Goal: Find specific page/section: Find specific page/section

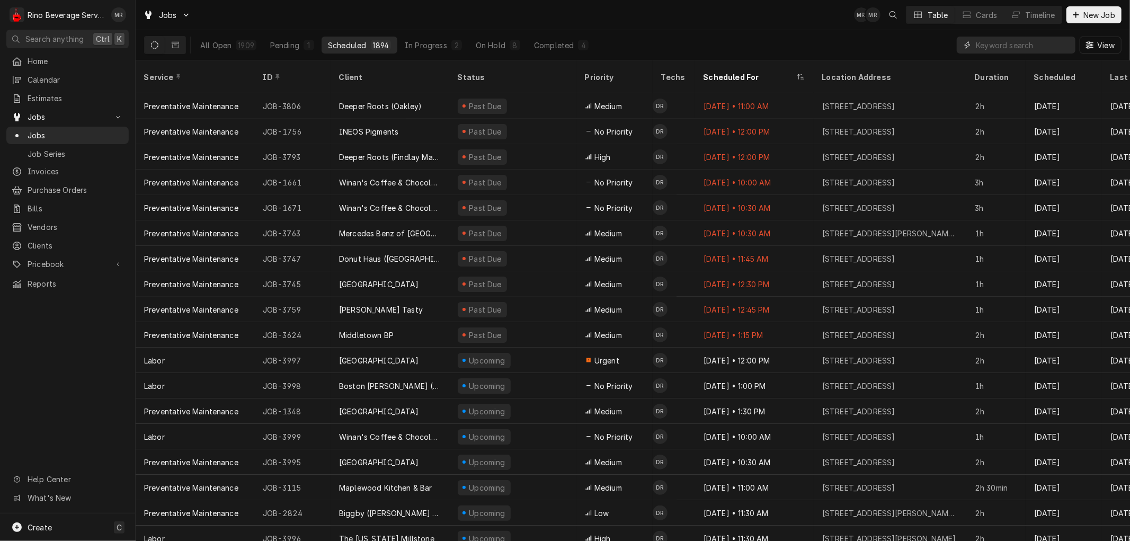
click at [1050, 45] on input "Dynamic Content Wrapper" at bounding box center [1023, 45] width 94 height 17
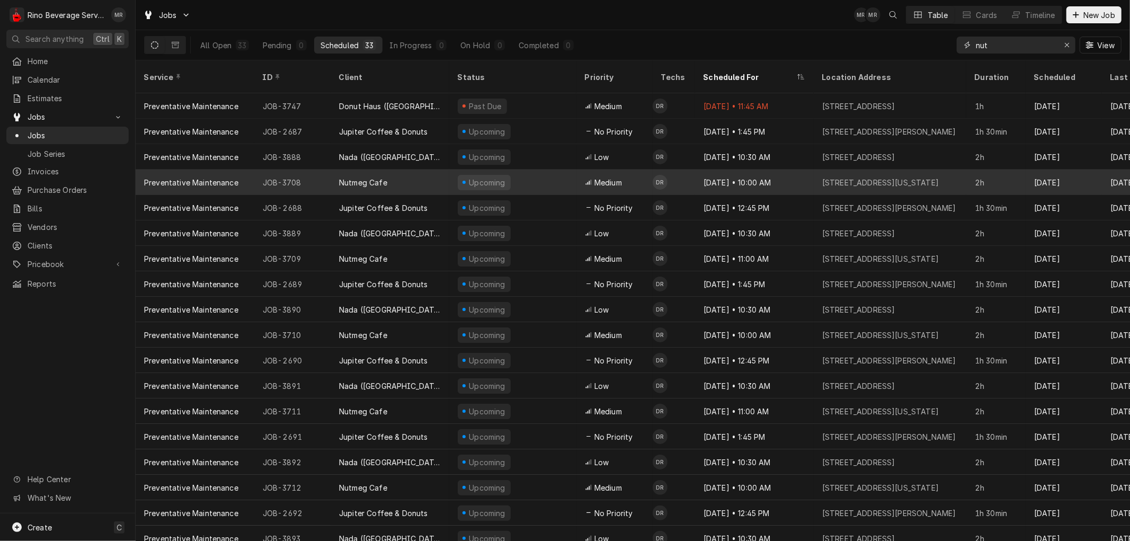
type input "nut"
click at [404, 170] on div "Nutmeg Cafe" at bounding box center [390, 182] width 119 height 25
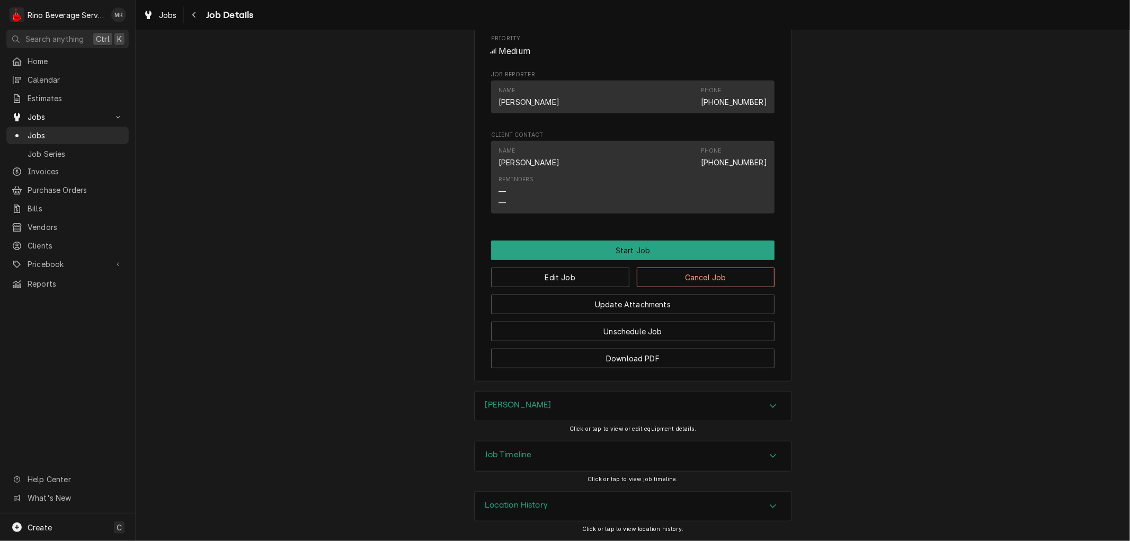
scroll to position [515, 0]
click at [687, 509] on div "Location History" at bounding box center [633, 507] width 317 height 30
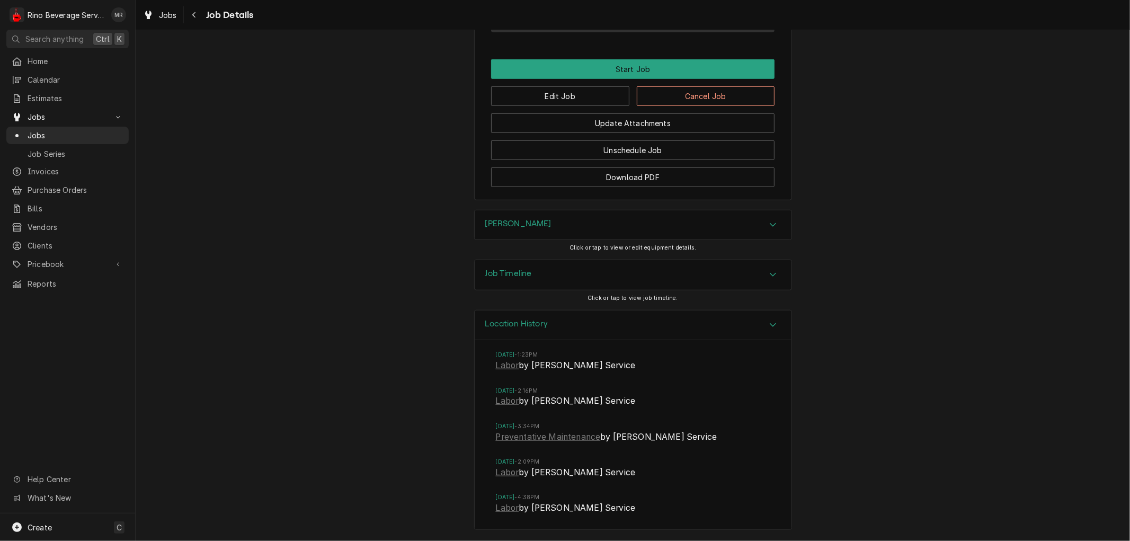
scroll to position [696, 0]
click at [502, 366] on link "Labor" at bounding box center [507, 365] width 23 height 13
click at [526, 438] on link "Preventative Maintenance" at bounding box center [548, 437] width 105 height 13
click at [83, 130] on span "Jobs" at bounding box center [76, 135] width 96 height 11
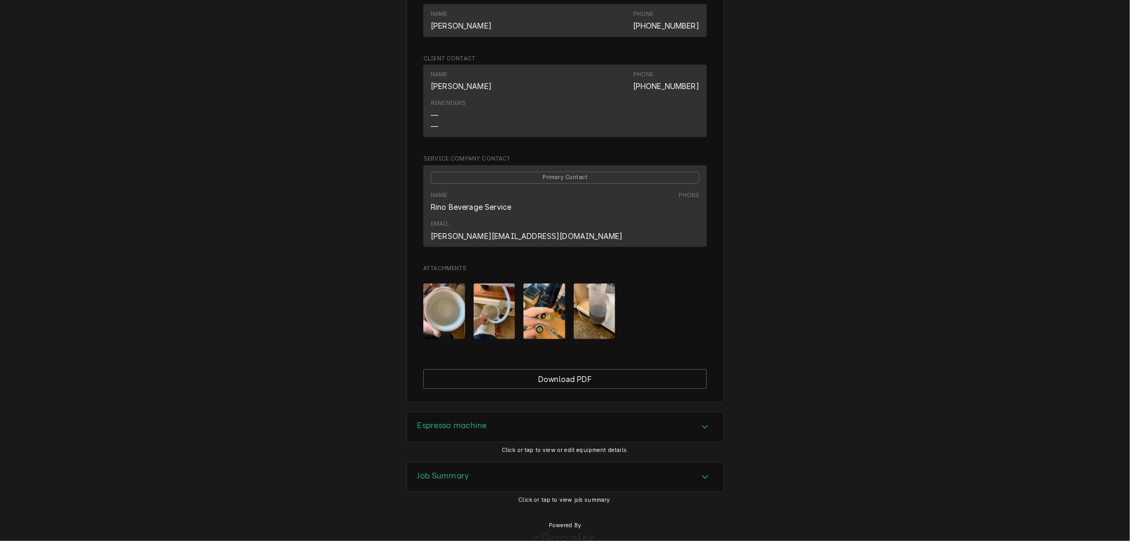
scroll to position [612, 0]
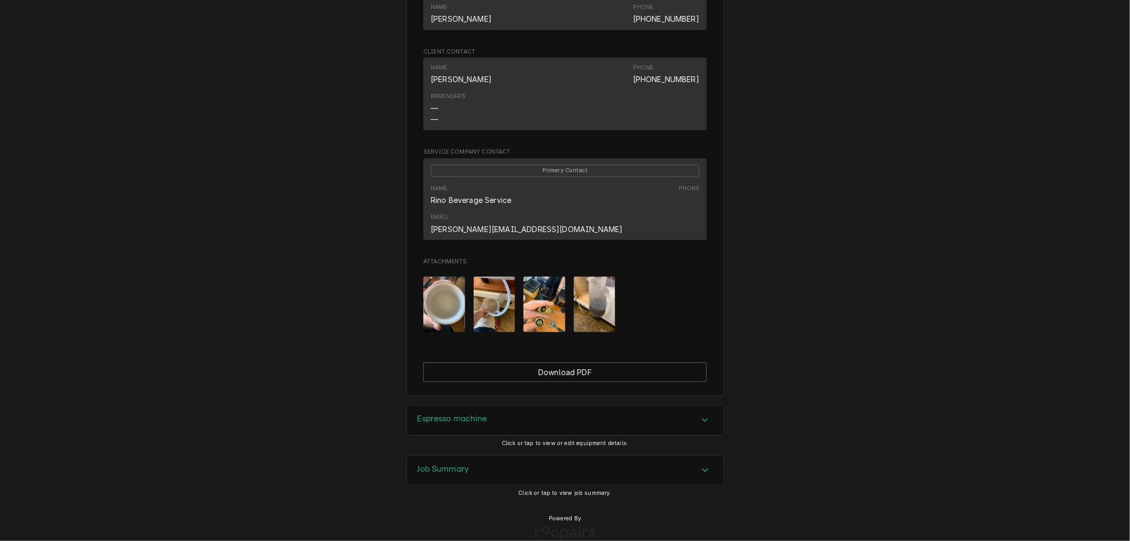
click at [439, 294] on img "Attachments" at bounding box center [444, 305] width 42 height 56
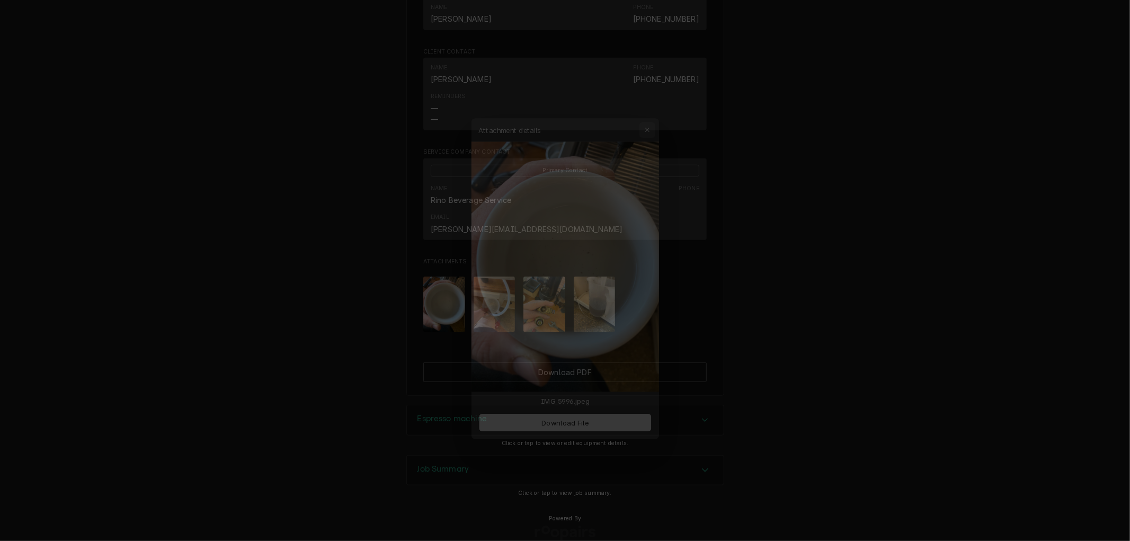
click at [650, 109] on div "button" at bounding box center [654, 109] width 11 height 11
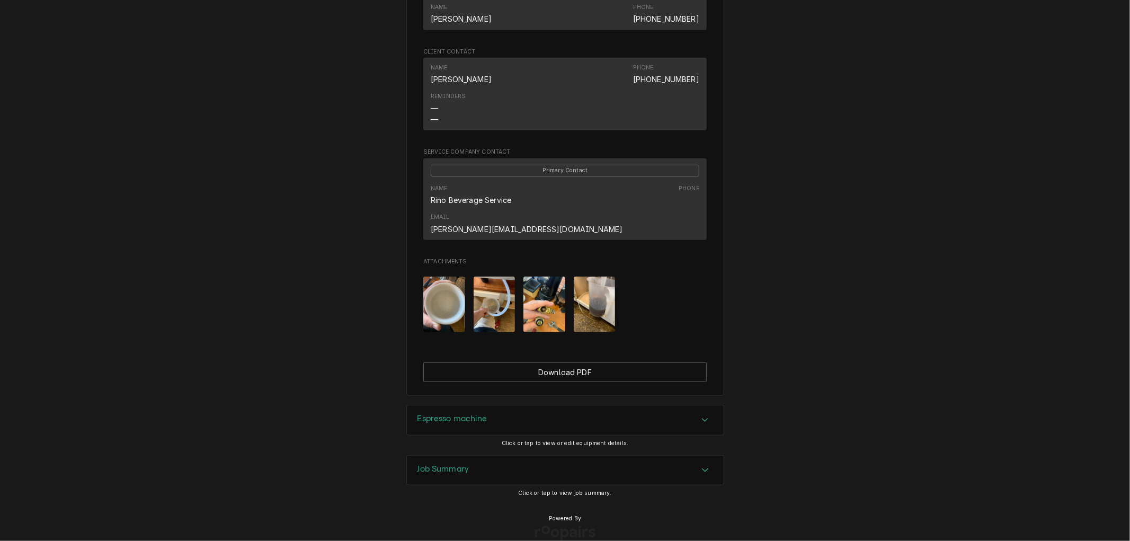
click at [479, 290] on img "Attachments" at bounding box center [495, 305] width 42 height 56
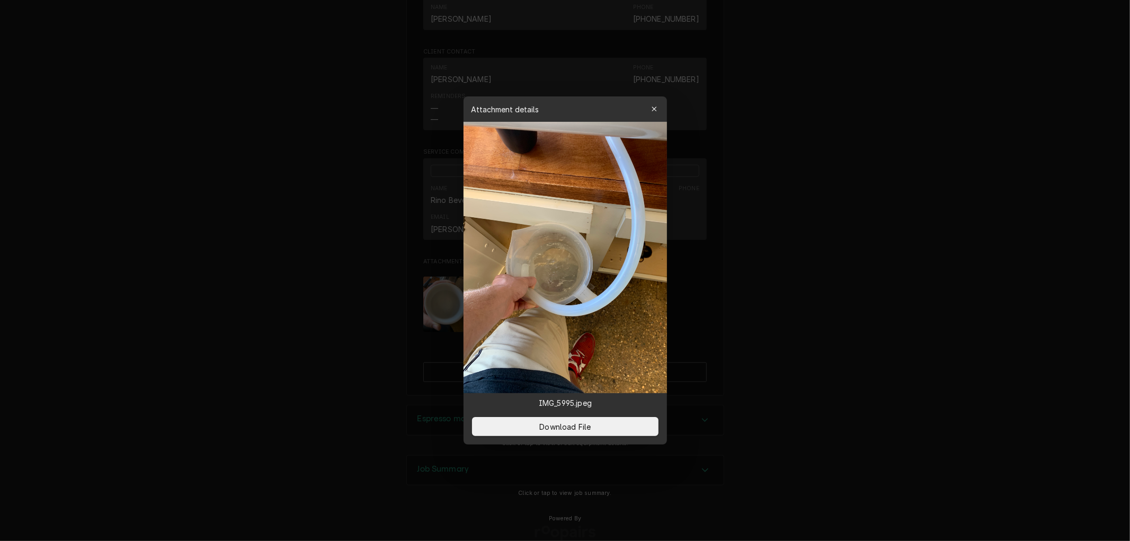
click at [653, 113] on div "button" at bounding box center [654, 109] width 11 height 11
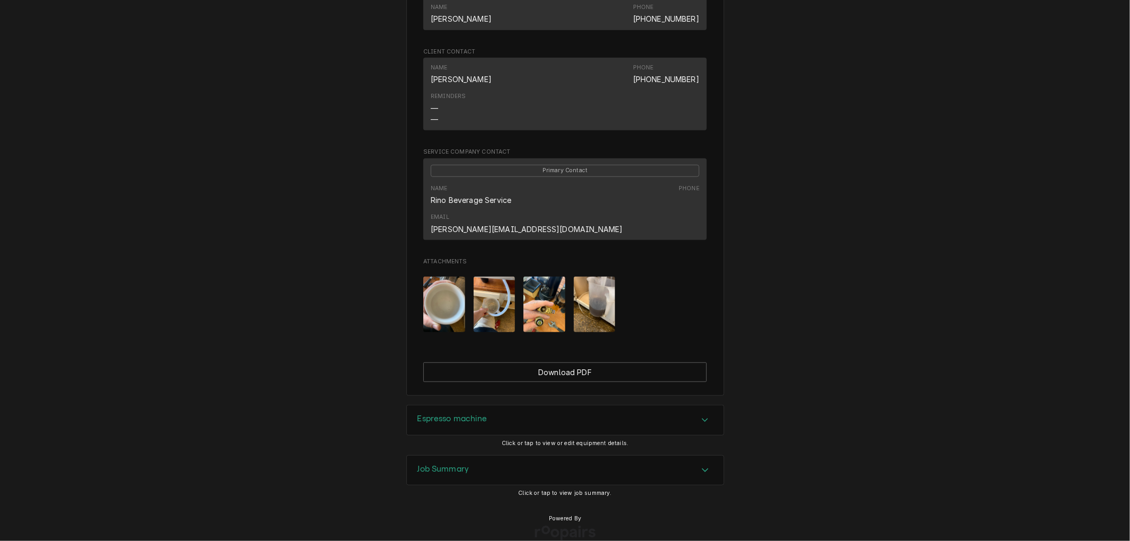
click at [593, 290] on img "Attachments" at bounding box center [595, 305] width 42 height 56
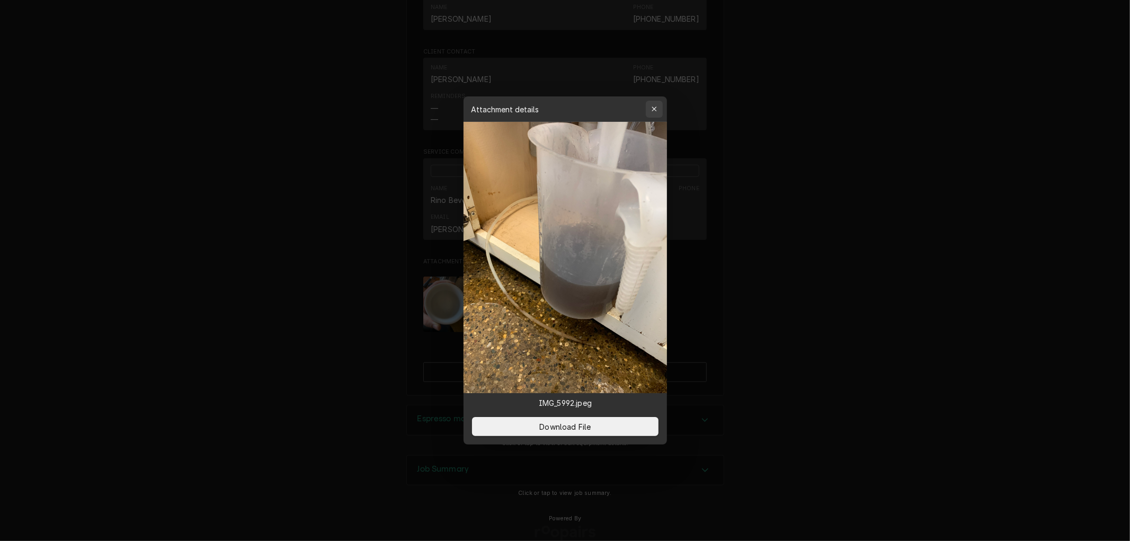
click at [656, 106] on icon "button" at bounding box center [654, 108] width 6 height 7
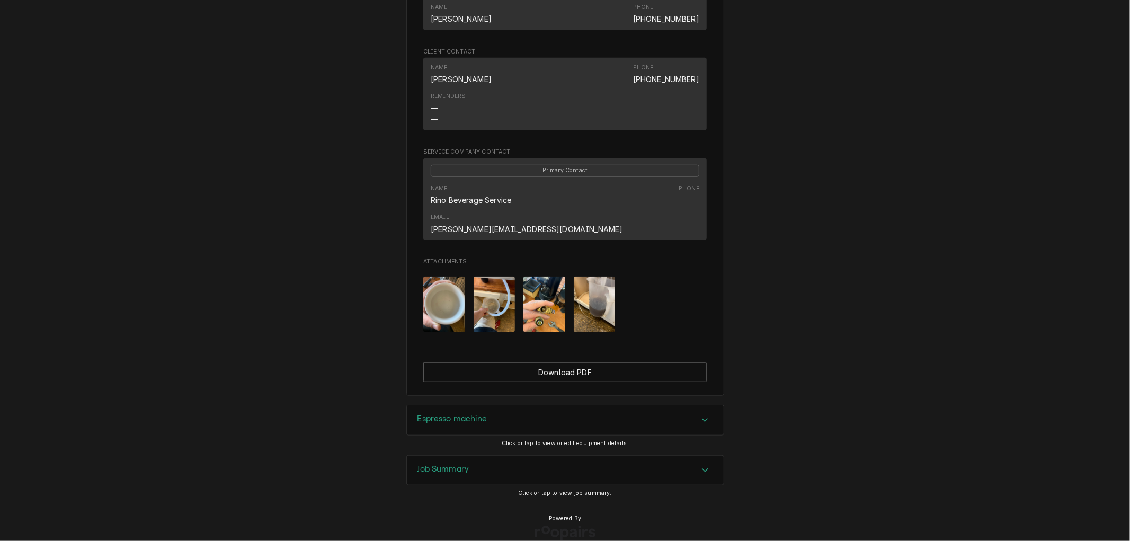
click at [539, 289] on img "Attachments" at bounding box center [545, 305] width 42 height 56
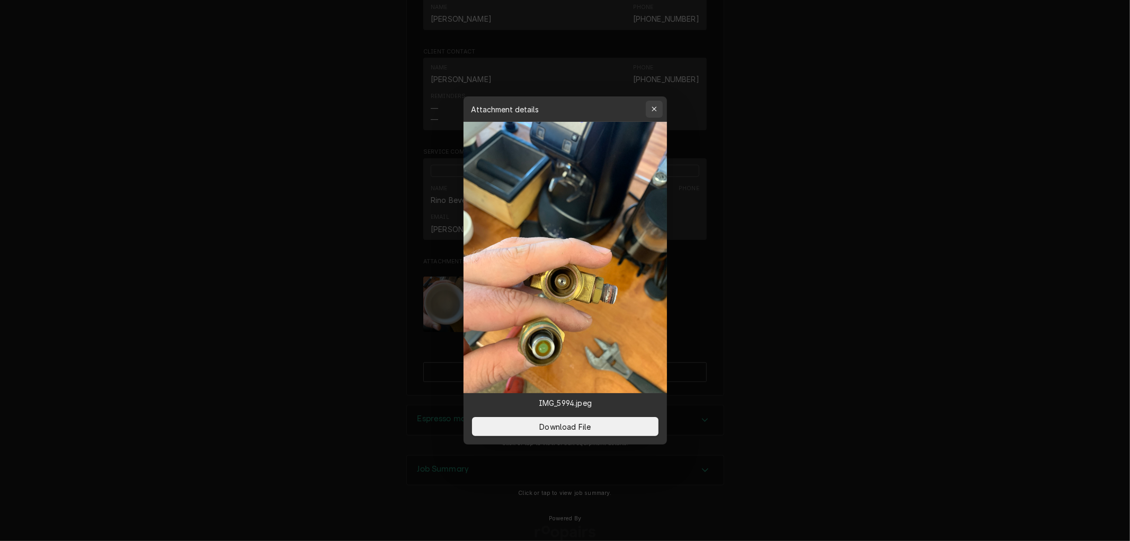
click at [653, 112] on icon "button" at bounding box center [654, 108] width 6 height 7
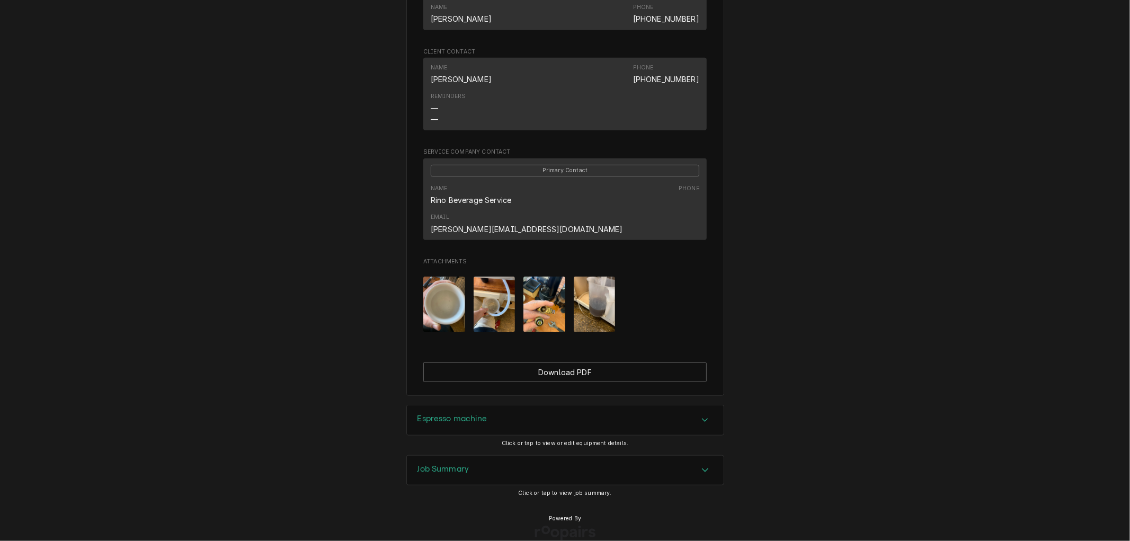
click at [490, 405] on div "Espresso machine" at bounding box center [565, 420] width 317 height 30
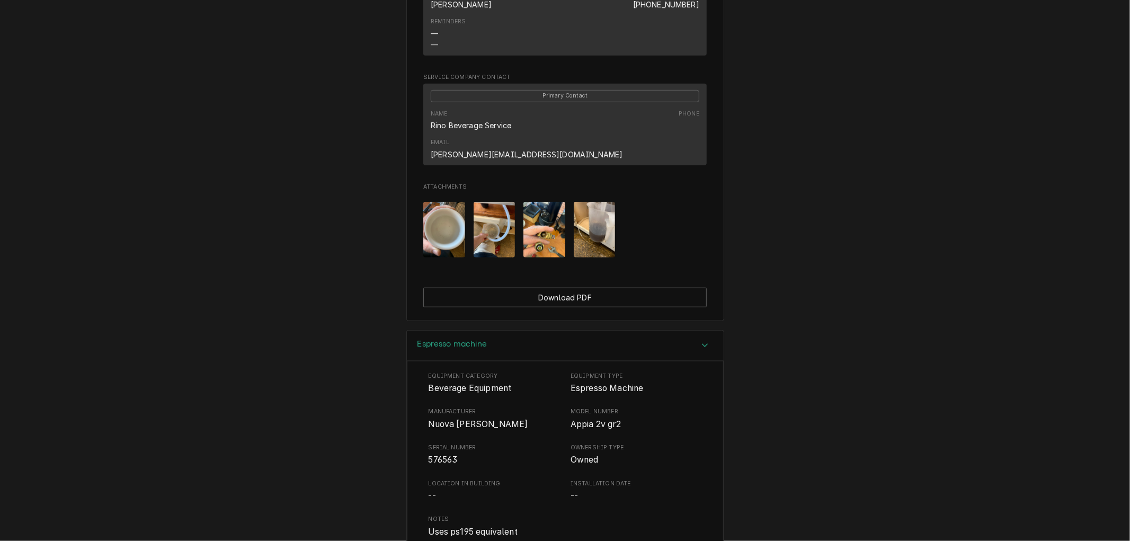
scroll to position [841, 0]
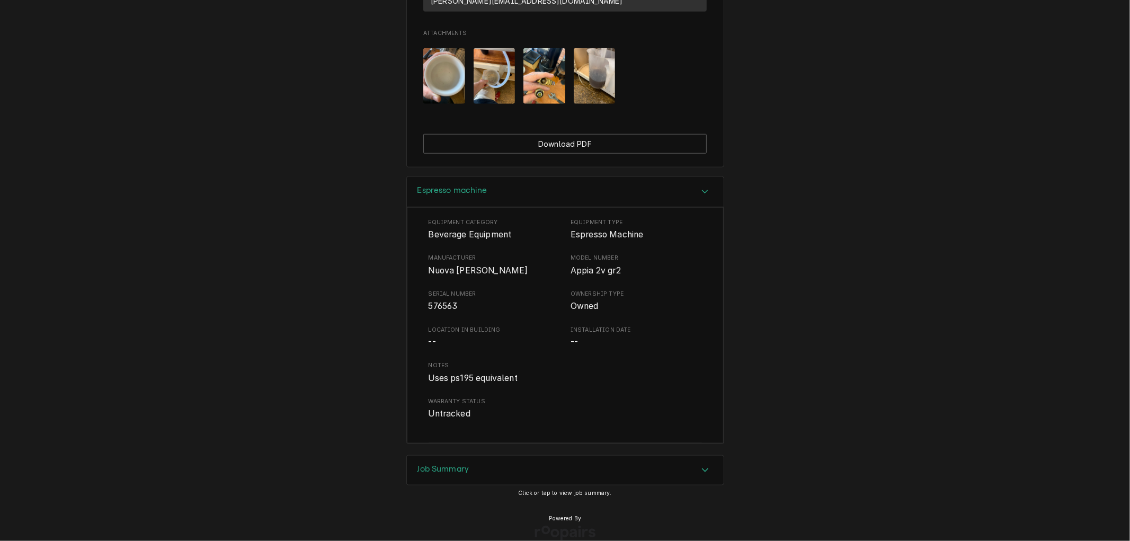
click at [490, 456] on div "Job Summary" at bounding box center [565, 471] width 317 height 30
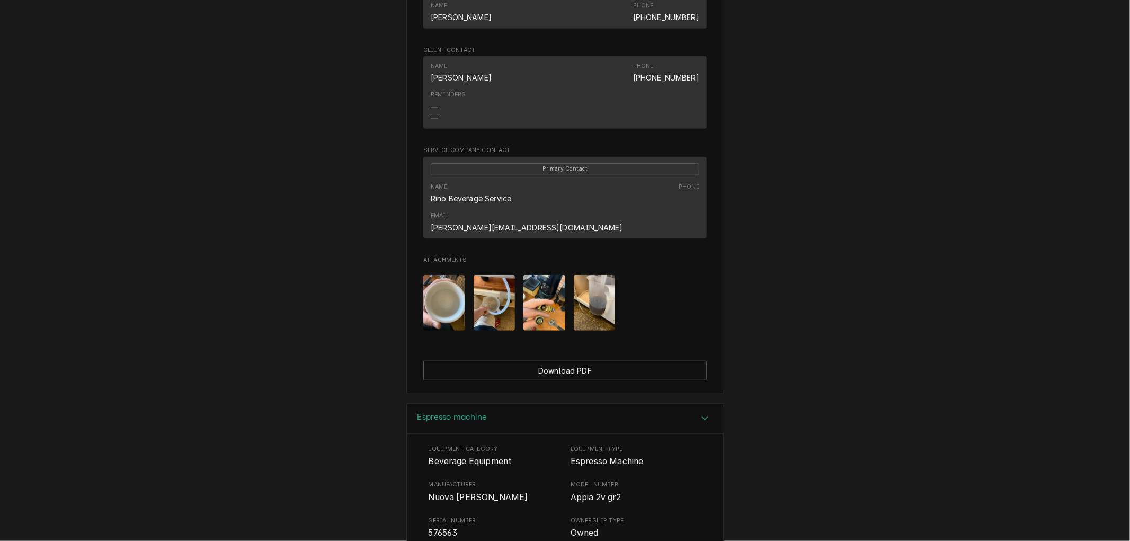
scroll to position [472, 0]
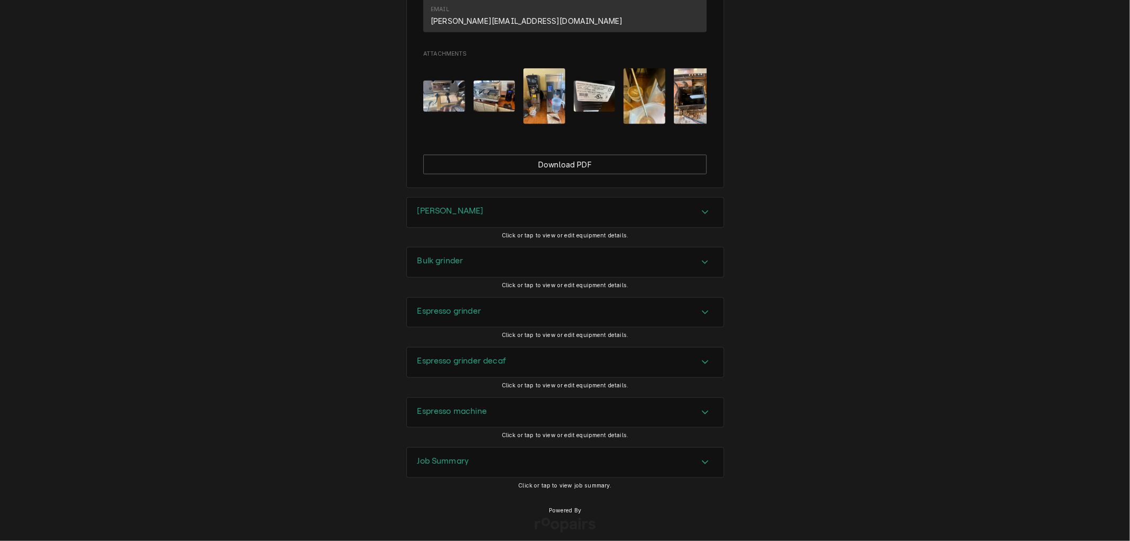
scroll to position [712, 0]
click at [480, 455] on div "Job Summary" at bounding box center [565, 462] width 317 height 30
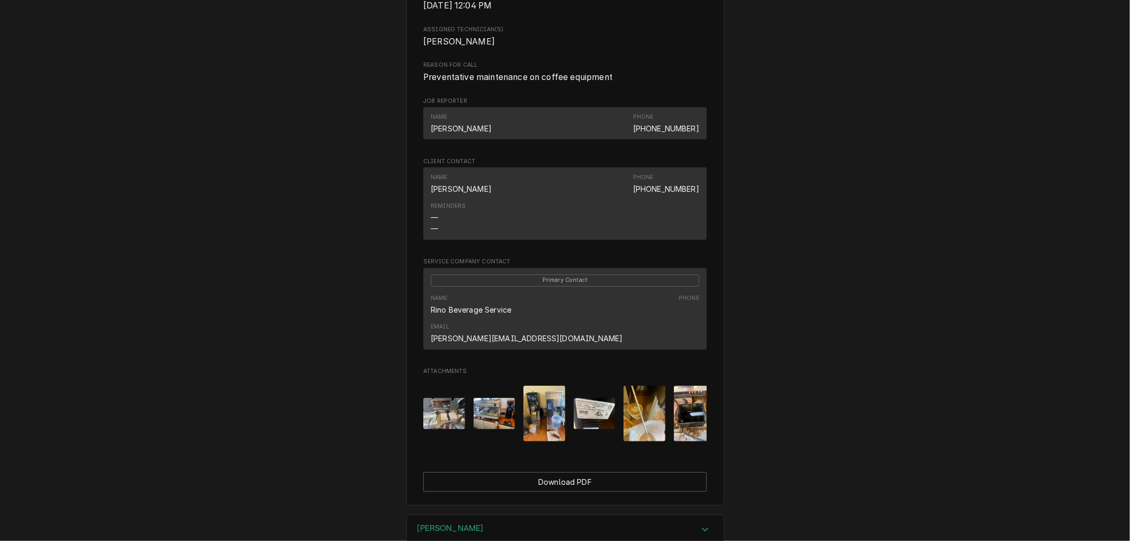
scroll to position [0, 0]
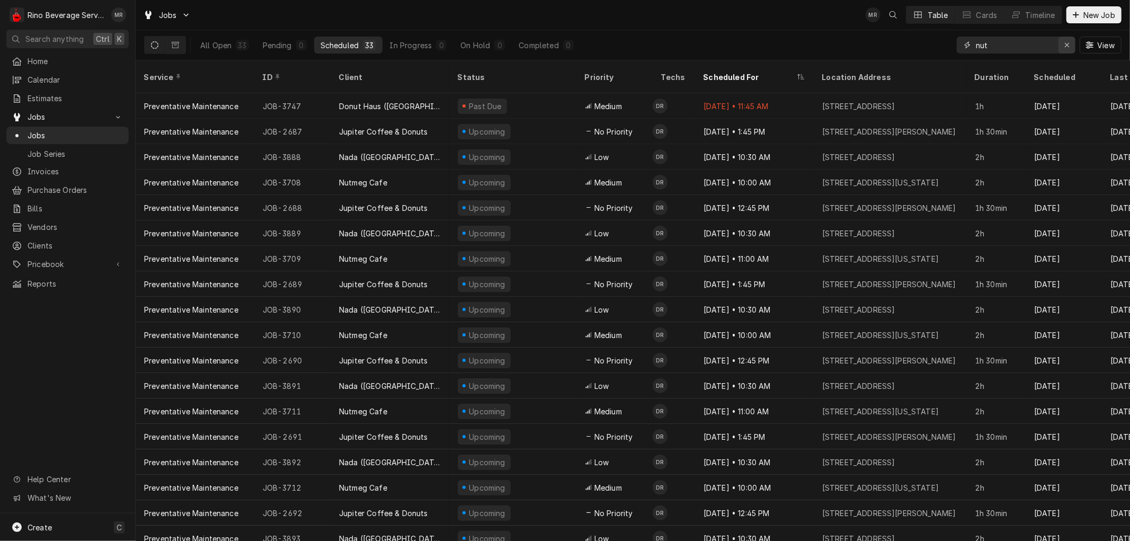
click at [1061, 45] on button "Erase input" at bounding box center [1067, 45] width 17 height 17
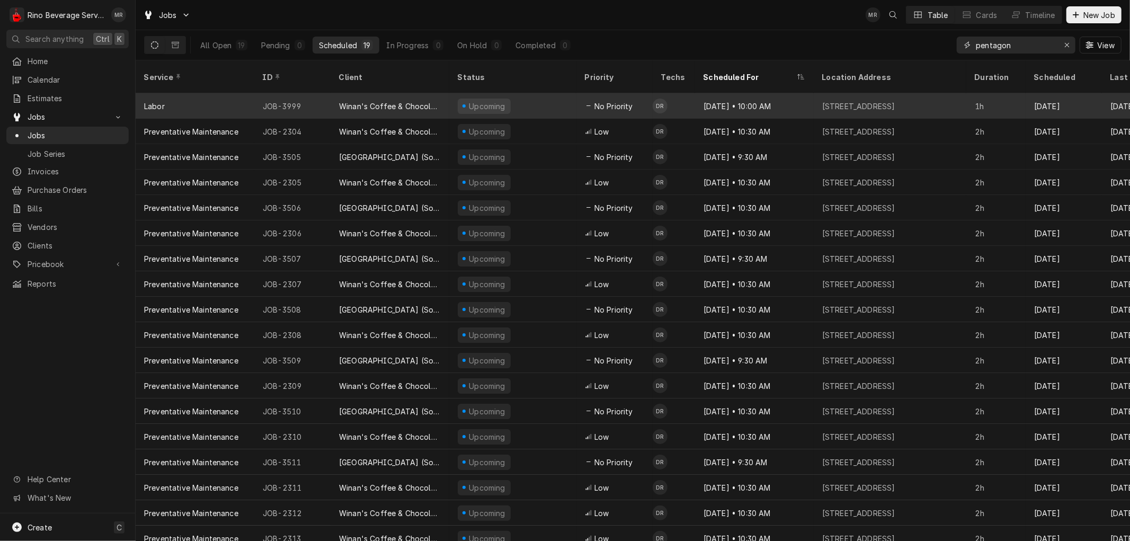
type input "pentagon"
click at [563, 93] on div "Upcoming" at bounding box center [512, 105] width 127 height 25
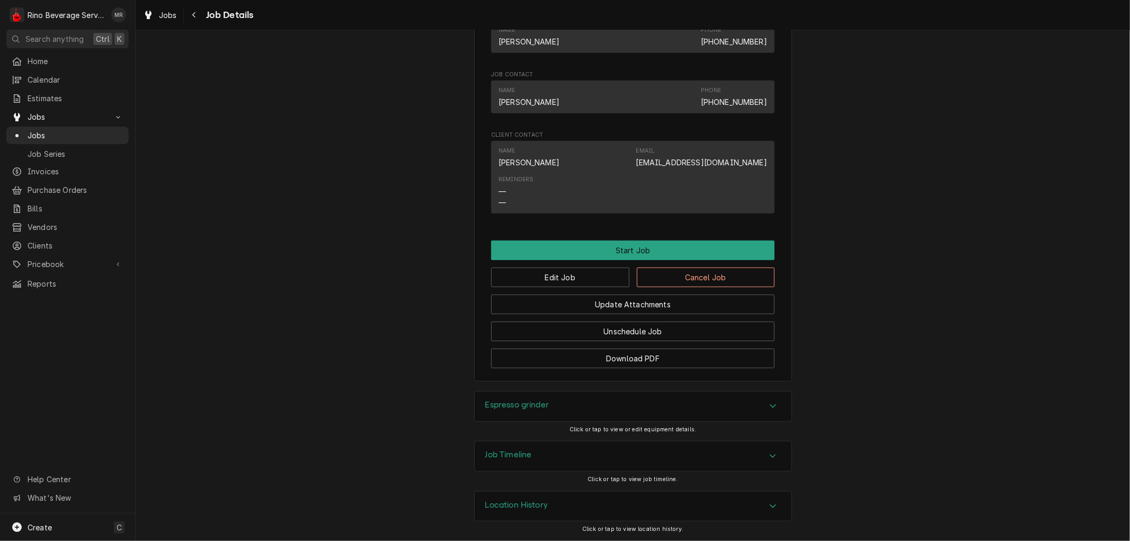
scroll to position [575, 0]
click at [771, 504] on icon "Accordion Header" at bounding box center [773, 506] width 7 height 8
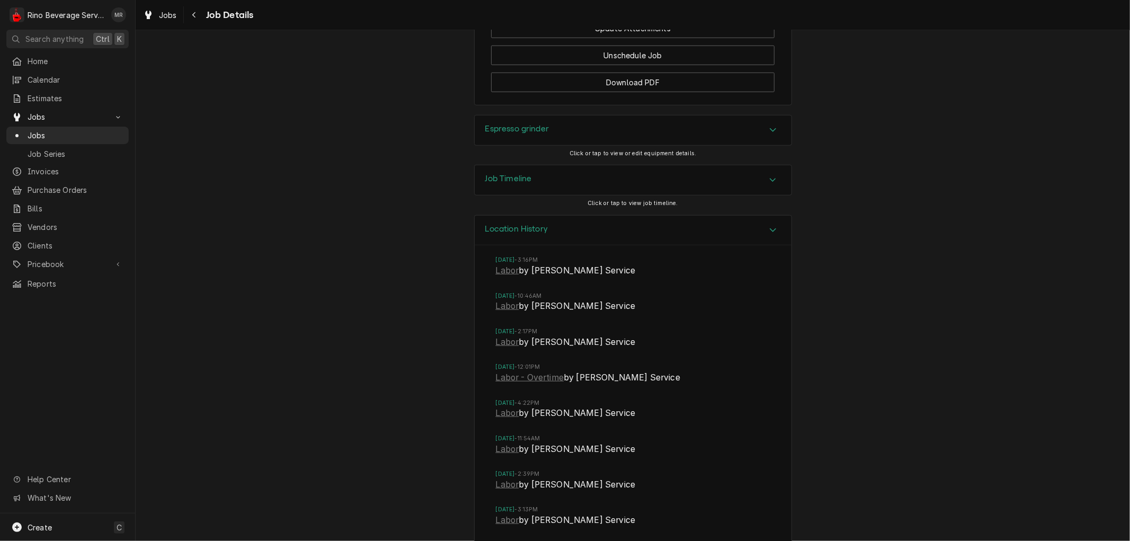
scroll to position [877, 0]
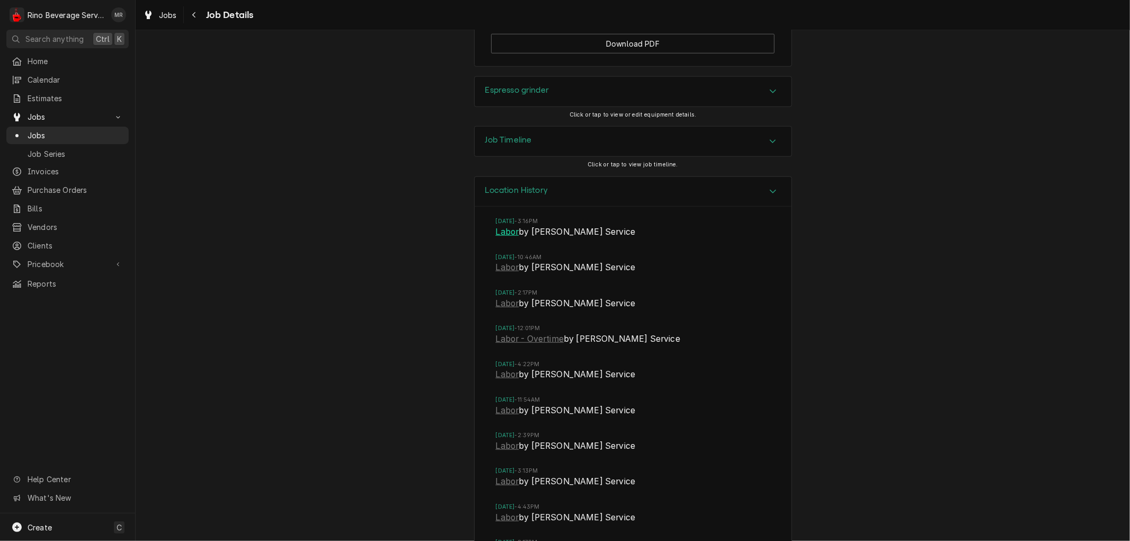
click at [507, 238] on link "Labor" at bounding box center [507, 232] width 23 height 13
click at [503, 274] on link "Labor" at bounding box center [507, 267] width 23 height 13
click at [501, 310] on link "Labor" at bounding box center [507, 303] width 23 height 13
click at [506, 381] on link "Labor" at bounding box center [507, 374] width 23 height 13
click at [498, 417] on link "Labor" at bounding box center [507, 410] width 23 height 13
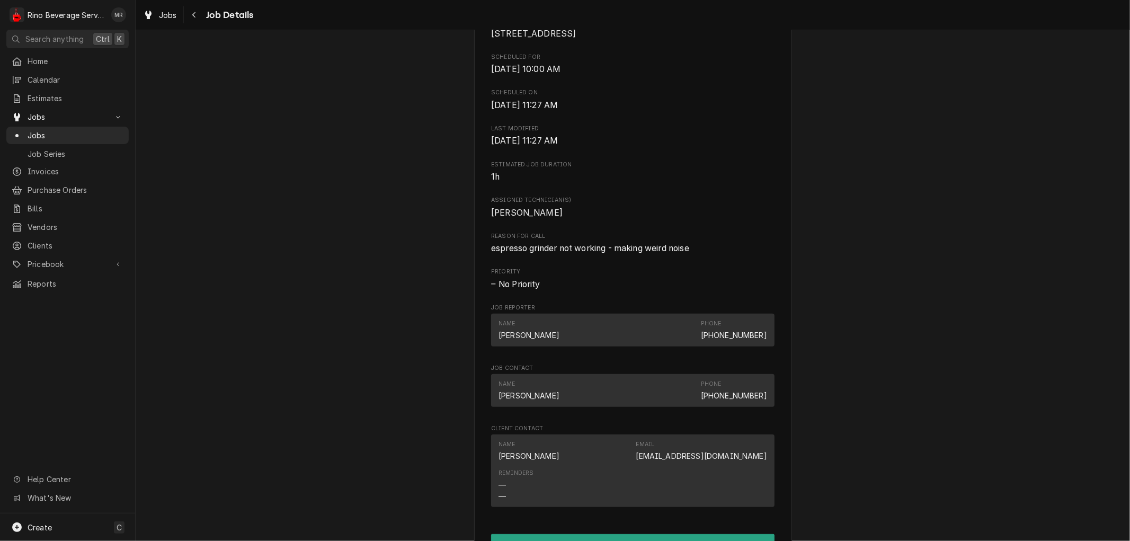
scroll to position [0, 0]
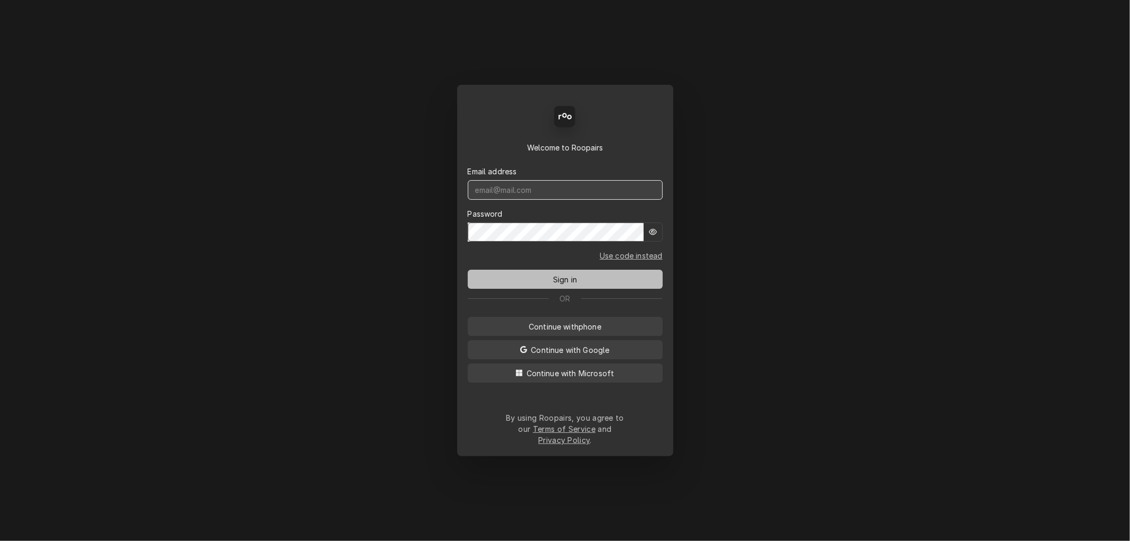
type input "mel@rinobeverage.com"
click at [562, 283] on span "Sign in" at bounding box center [565, 279] width 28 height 11
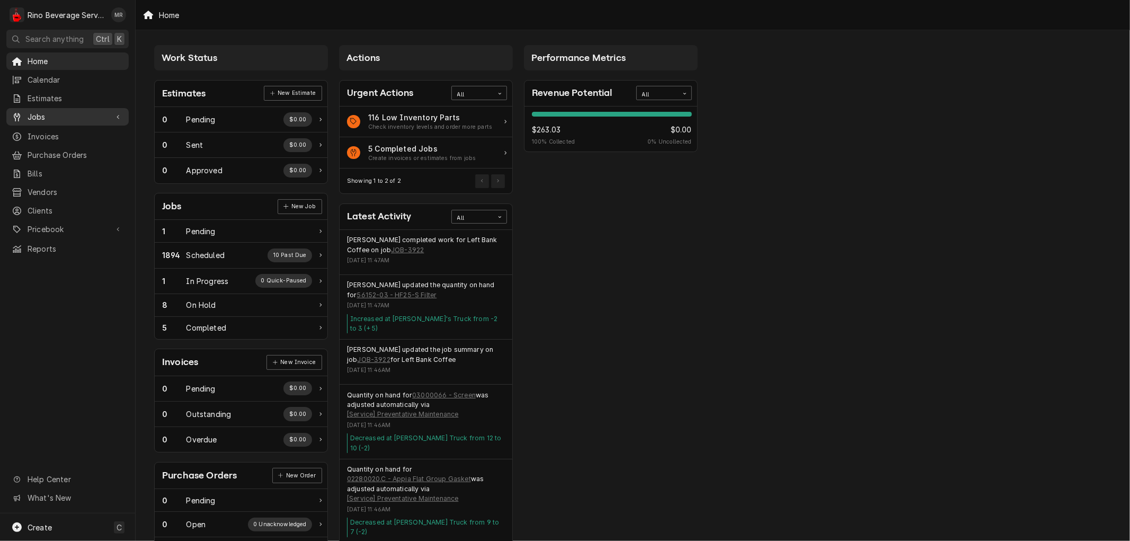
click at [69, 116] on span "Jobs" at bounding box center [68, 116] width 80 height 11
click at [76, 131] on span "Jobs" at bounding box center [76, 135] width 96 height 11
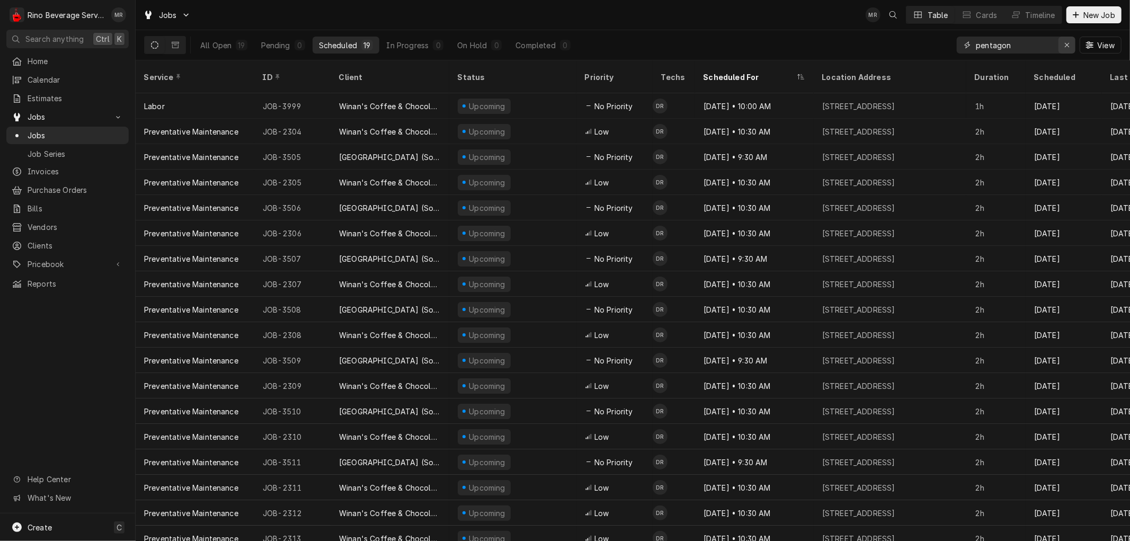
click at [1069, 44] on div "Erase input" at bounding box center [1067, 45] width 11 height 11
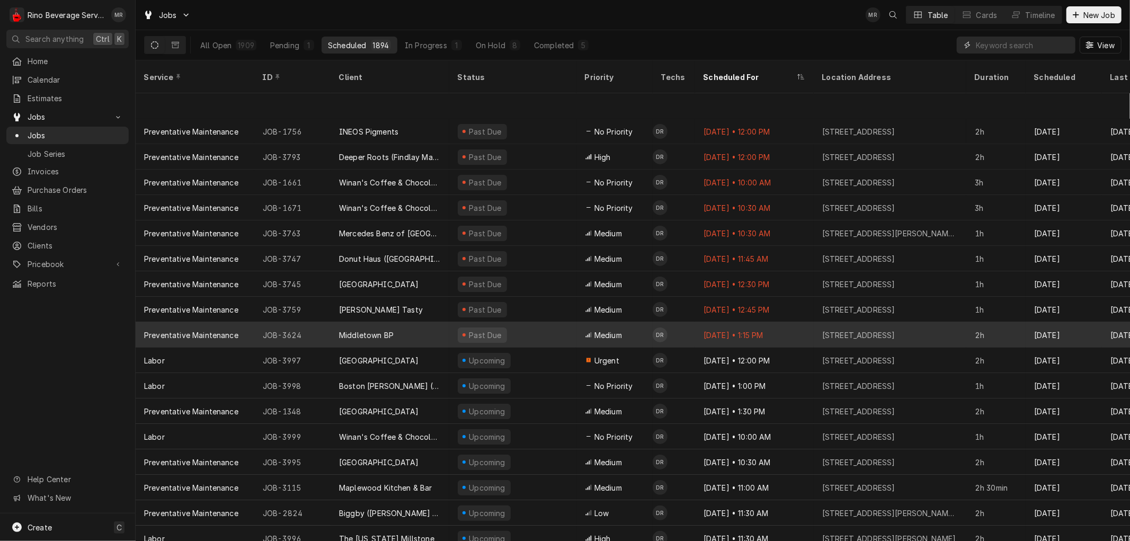
scroll to position [57, 0]
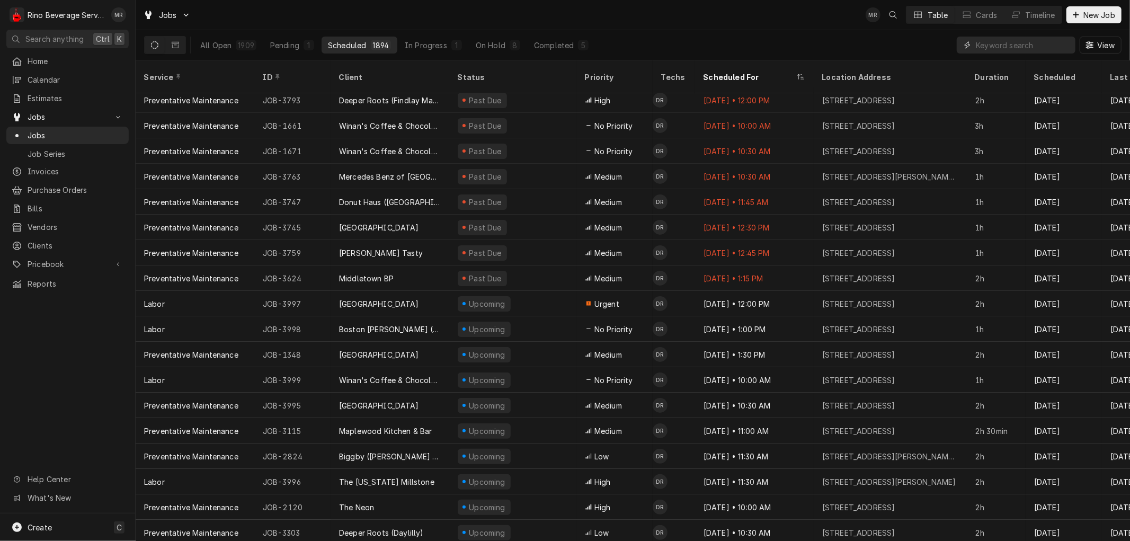
click at [1001, 46] on input "Dynamic Content Wrapper" at bounding box center [1023, 45] width 94 height 17
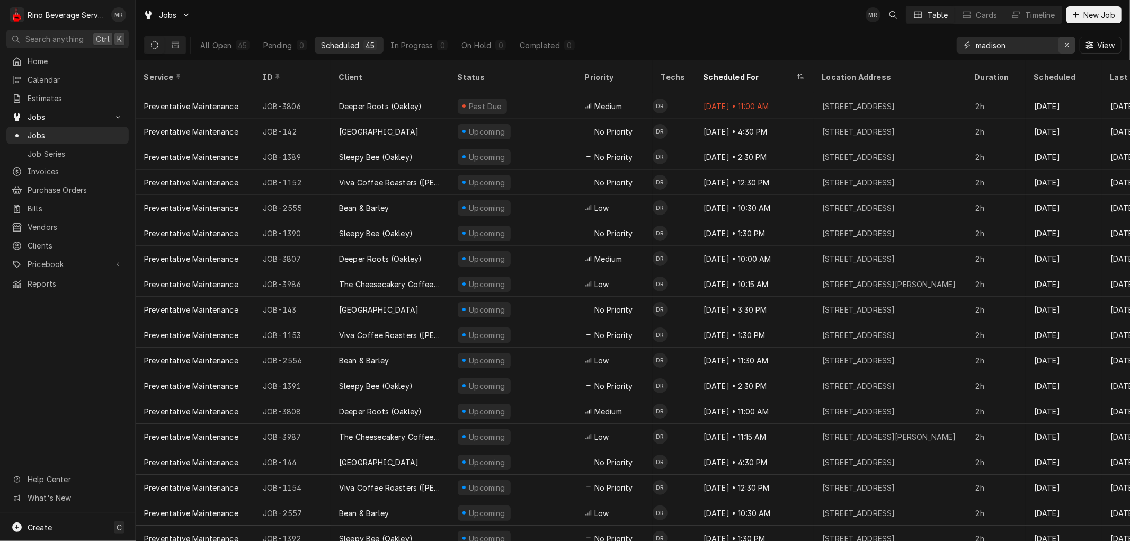
type input "madison"
click at [1065, 45] on icon "Erase input" at bounding box center [1068, 44] width 6 height 7
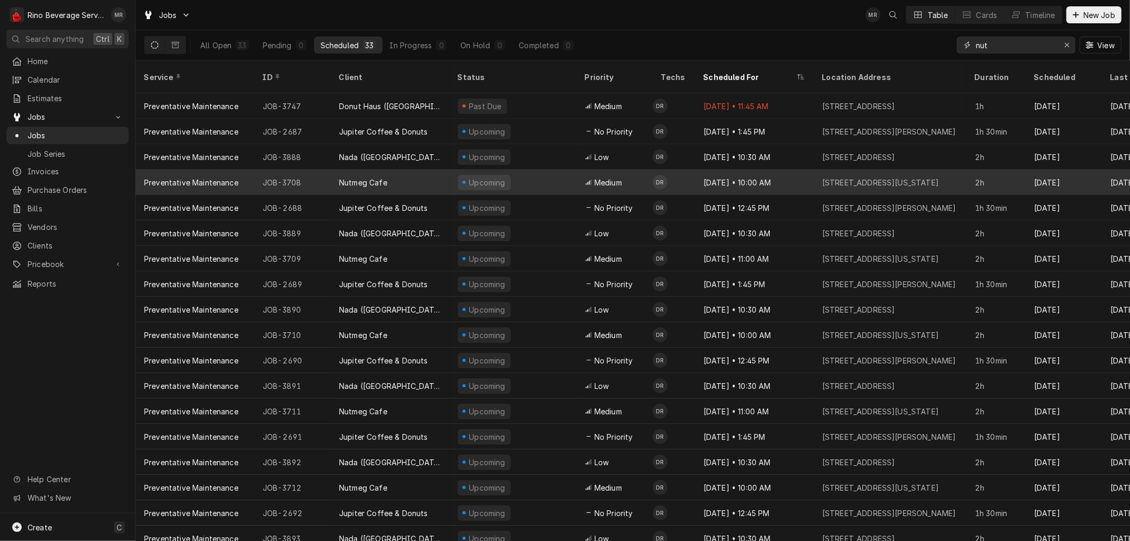
type input "nut"
click at [409, 172] on div "Nutmeg Cafe" at bounding box center [390, 182] width 119 height 25
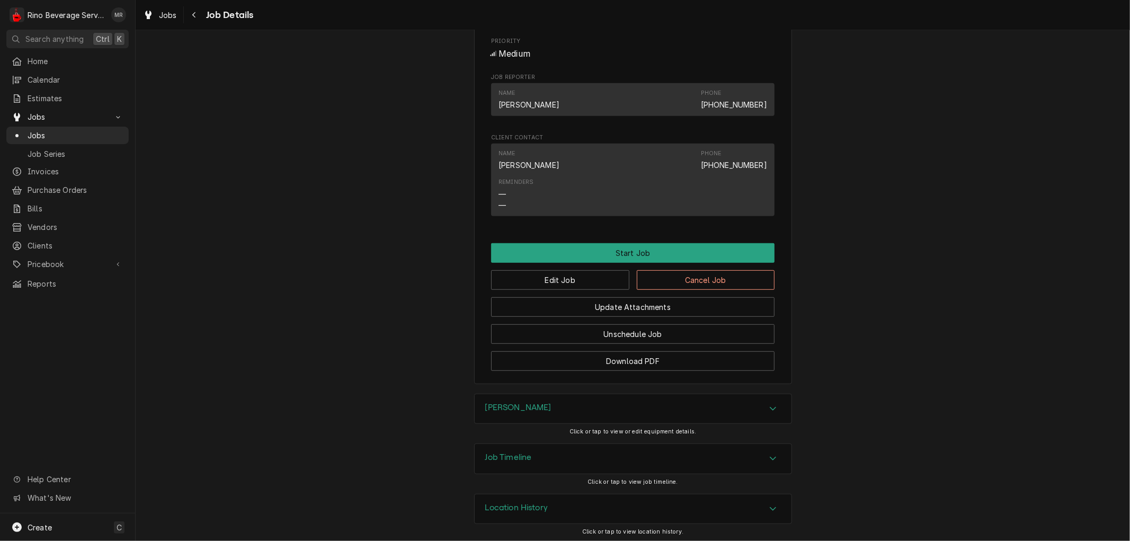
scroll to position [515, 0]
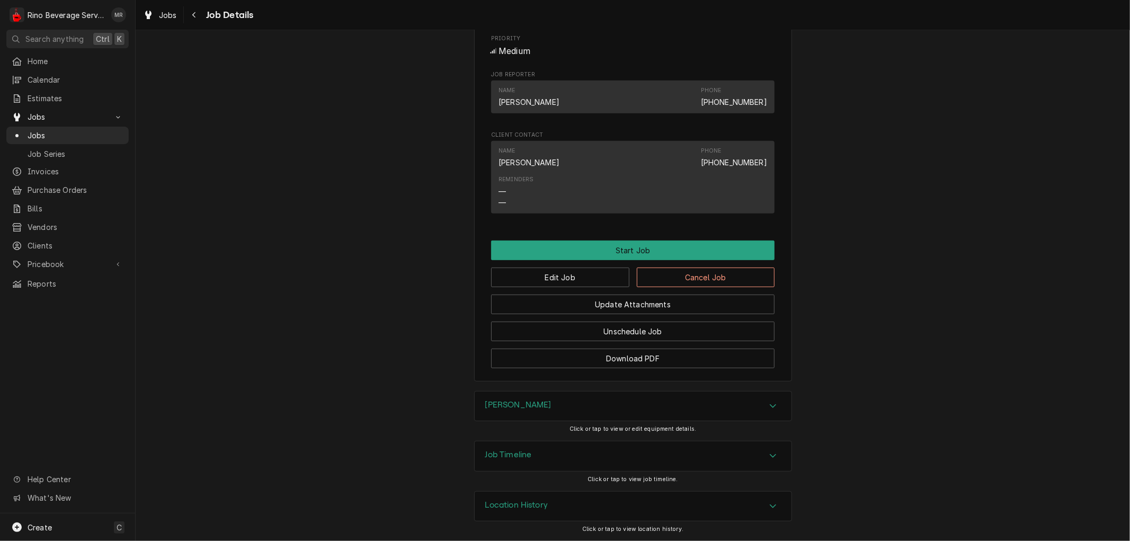
click at [569, 510] on div "Location History" at bounding box center [633, 507] width 317 height 30
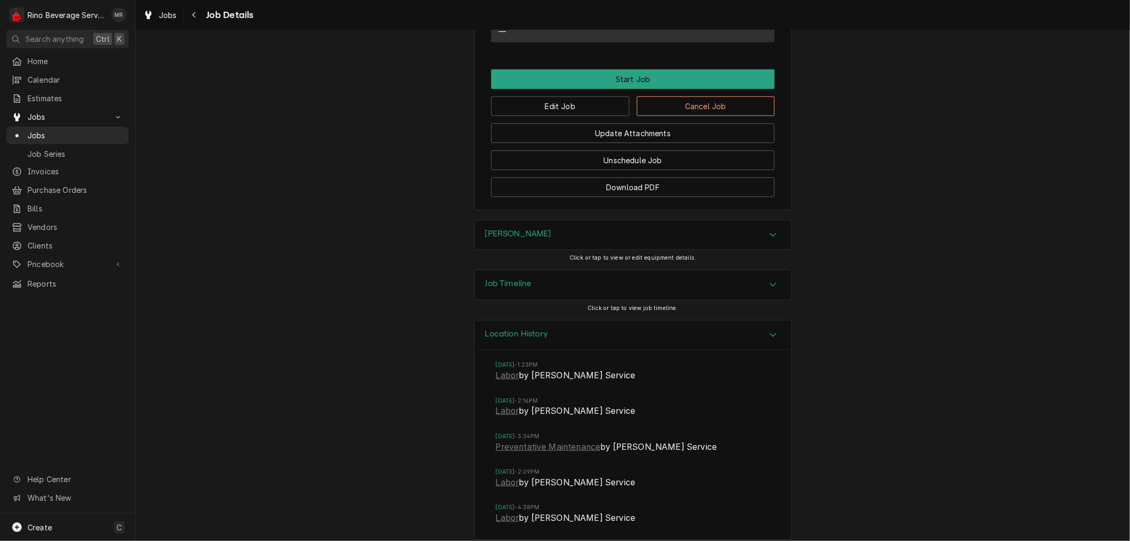
scroll to position [696, 0]
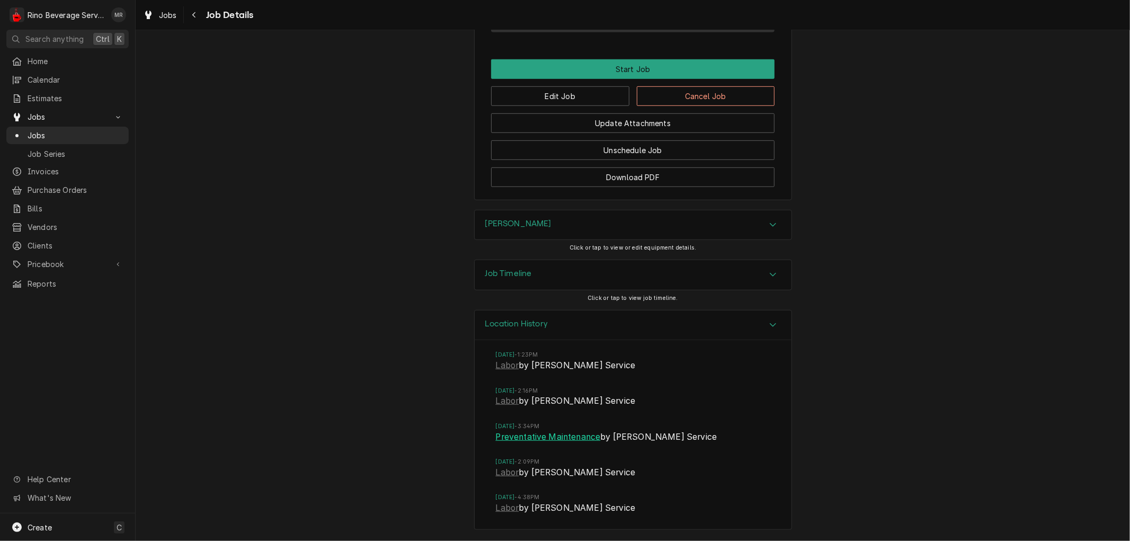
click at [526, 438] on link "Preventative Maintenance" at bounding box center [548, 437] width 105 height 13
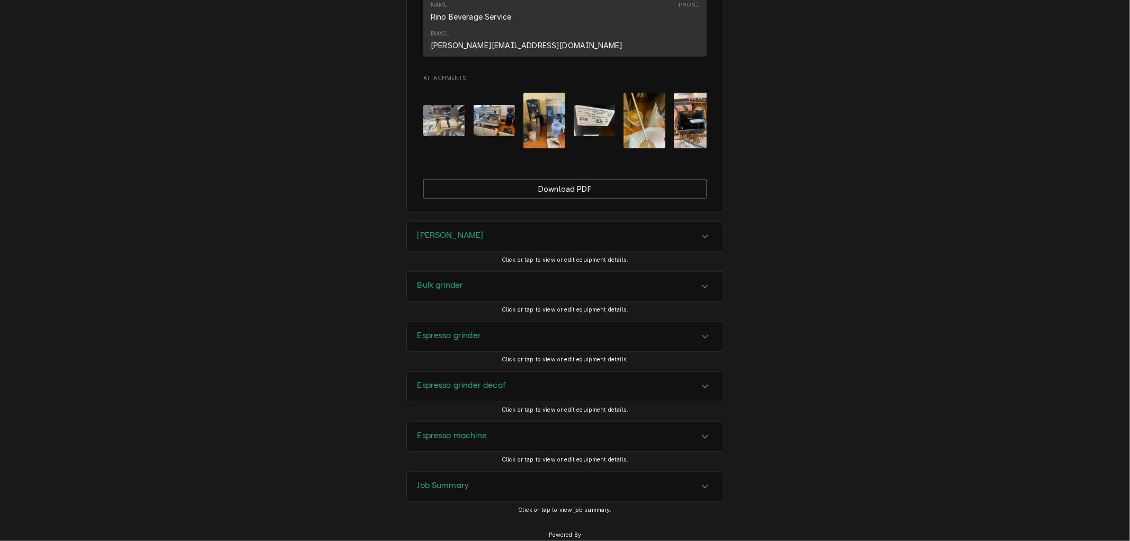
scroll to position [712, 0]
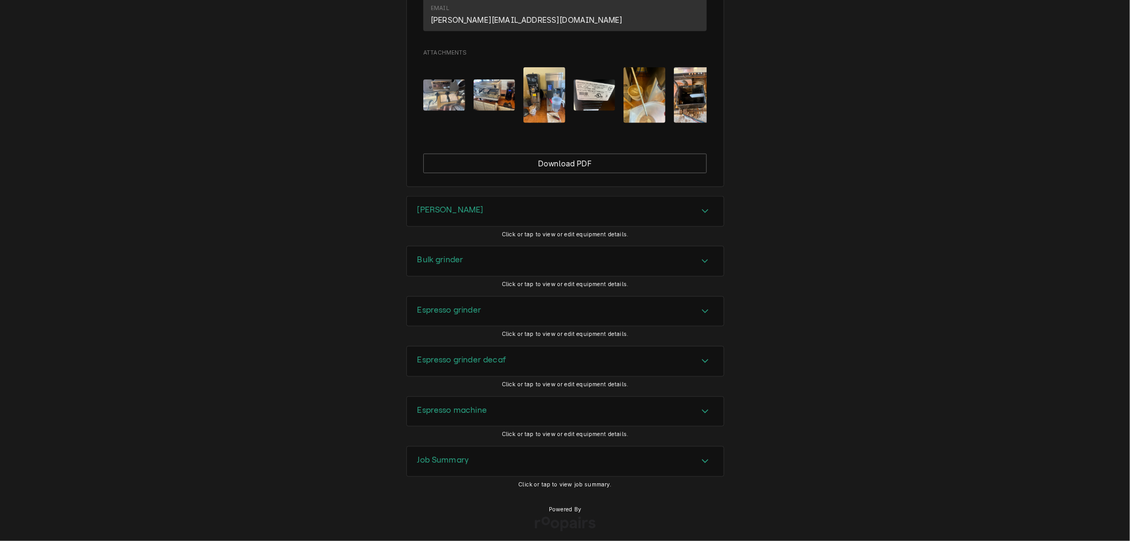
click at [481, 79] on img "Attachments" at bounding box center [495, 94] width 42 height 31
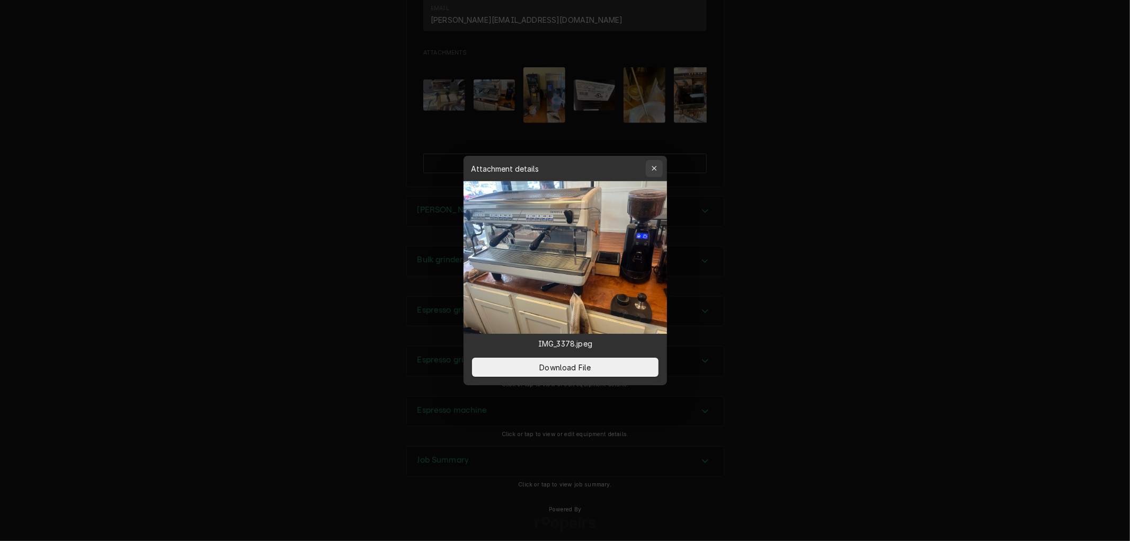
click at [654, 170] on icon "button" at bounding box center [654, 168] width 6 height 7
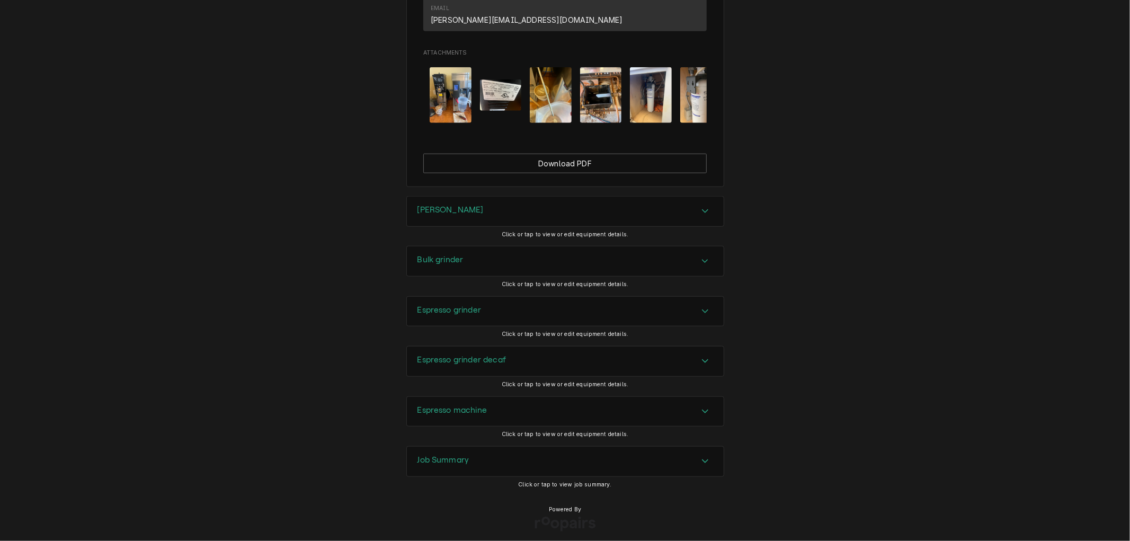
scroll to position [0, 167]
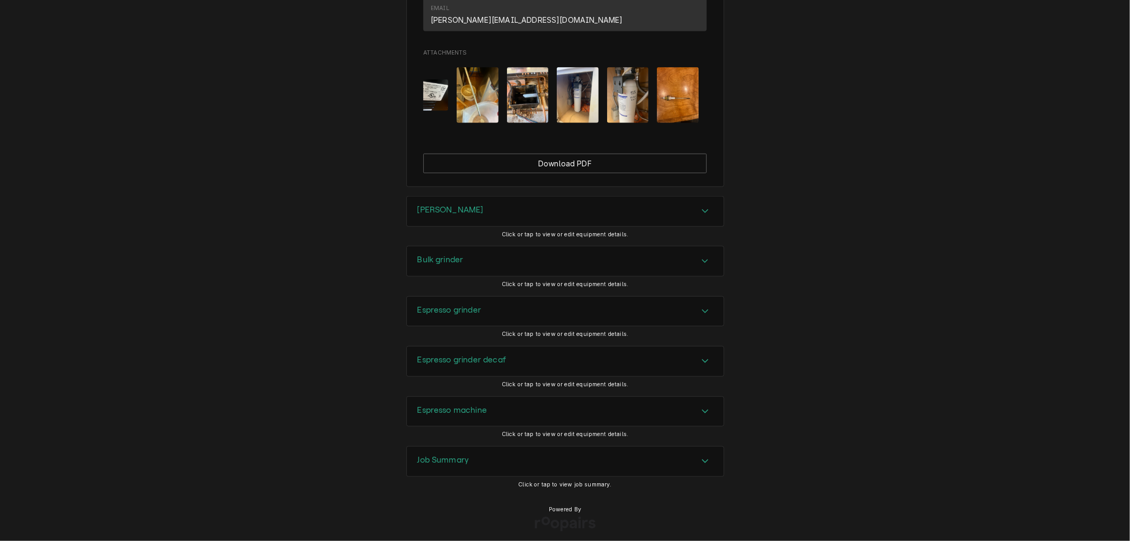
click at [624, 86] on img "Attachments" at bounding box center [628, 95] width 42 height 56
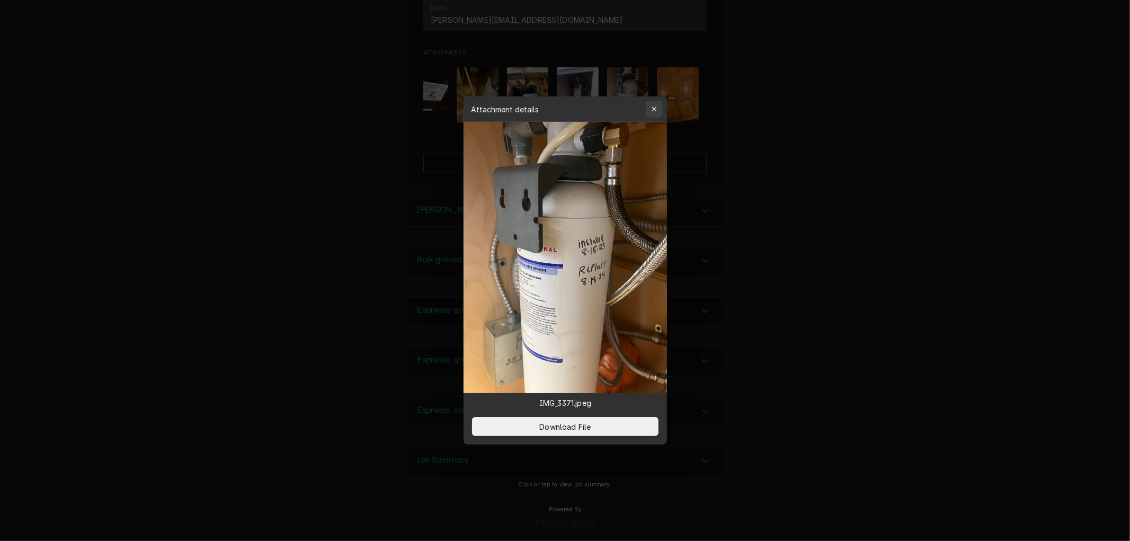
click at [652, 109] on icon "button" at bounding box center [654, 108] width 6 height 7
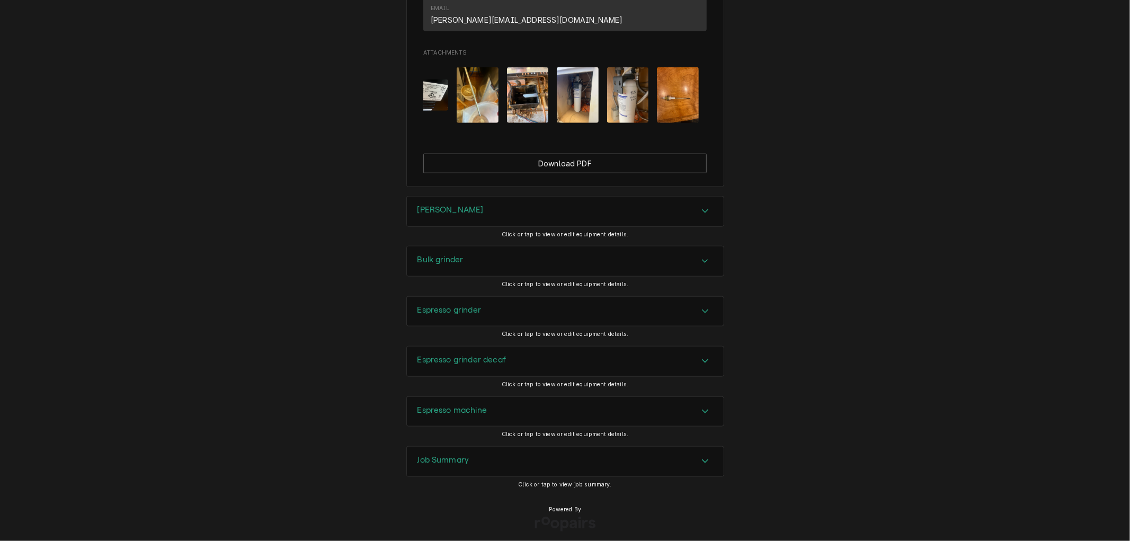
click at [578, 82] on img "Attachments" at bounding box center [578, 95] width 42 height 56
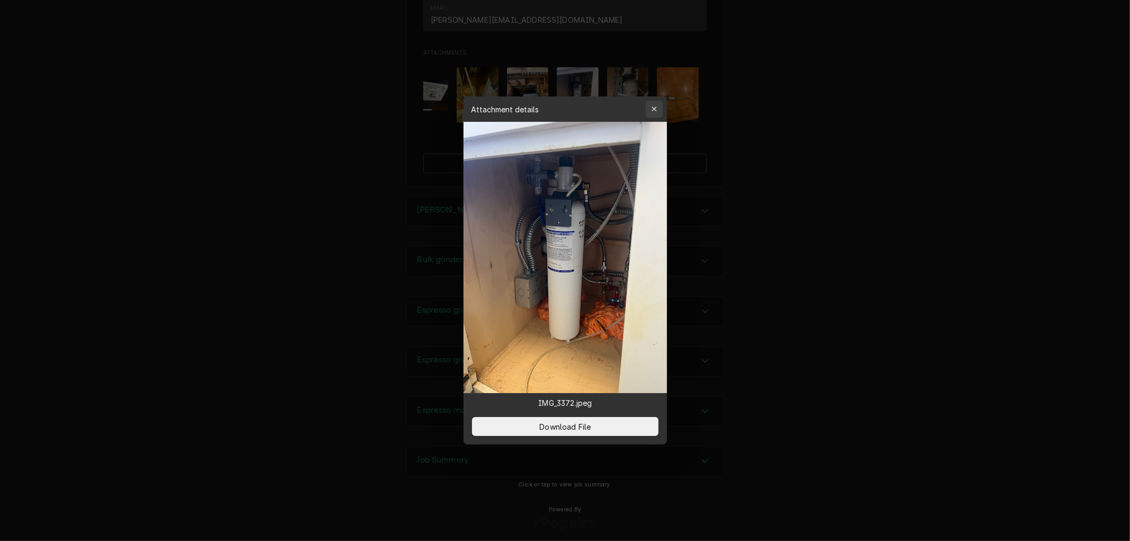
click at [653, 108] on icon "button" at bounding box center [654, 109] width 5 height 5
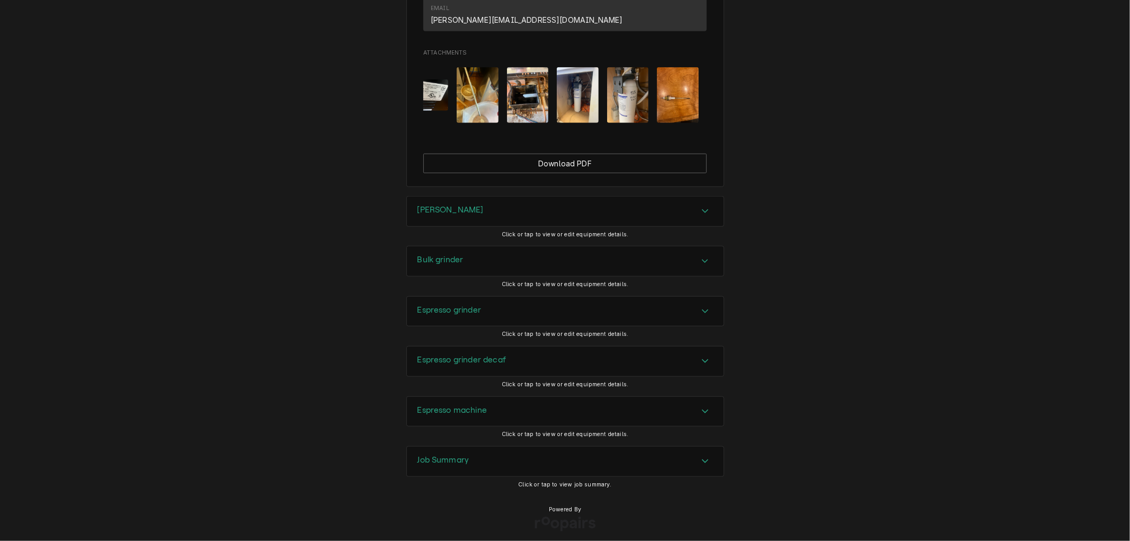
click at [449, 455] on h3 "Job Summary" at bounding box center [444, 460] width 52 height 10
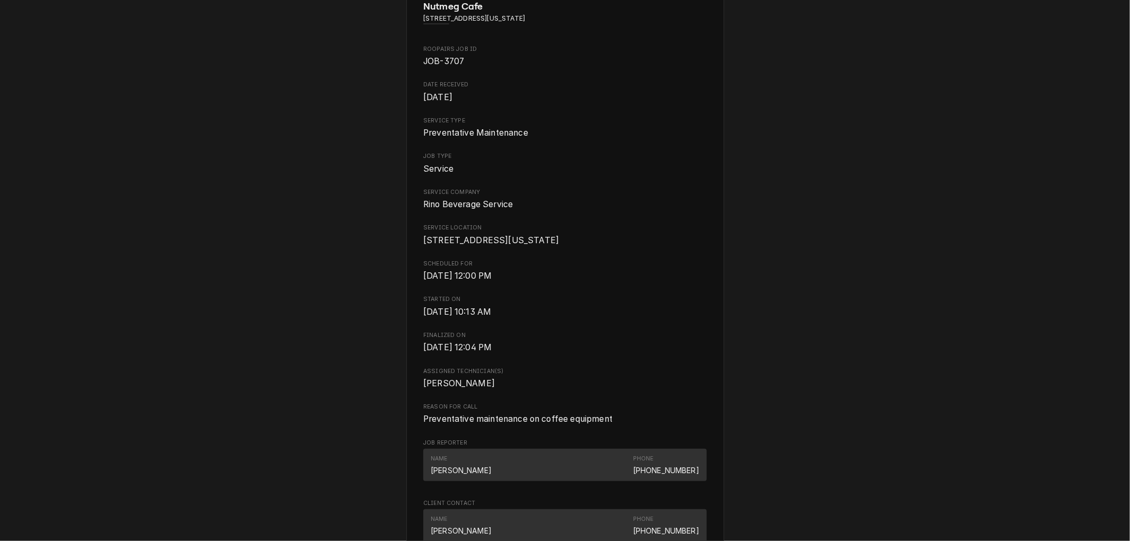
scroll to position [0, 0]
